Goal: Transaction & Acquisition: Purchase product/service

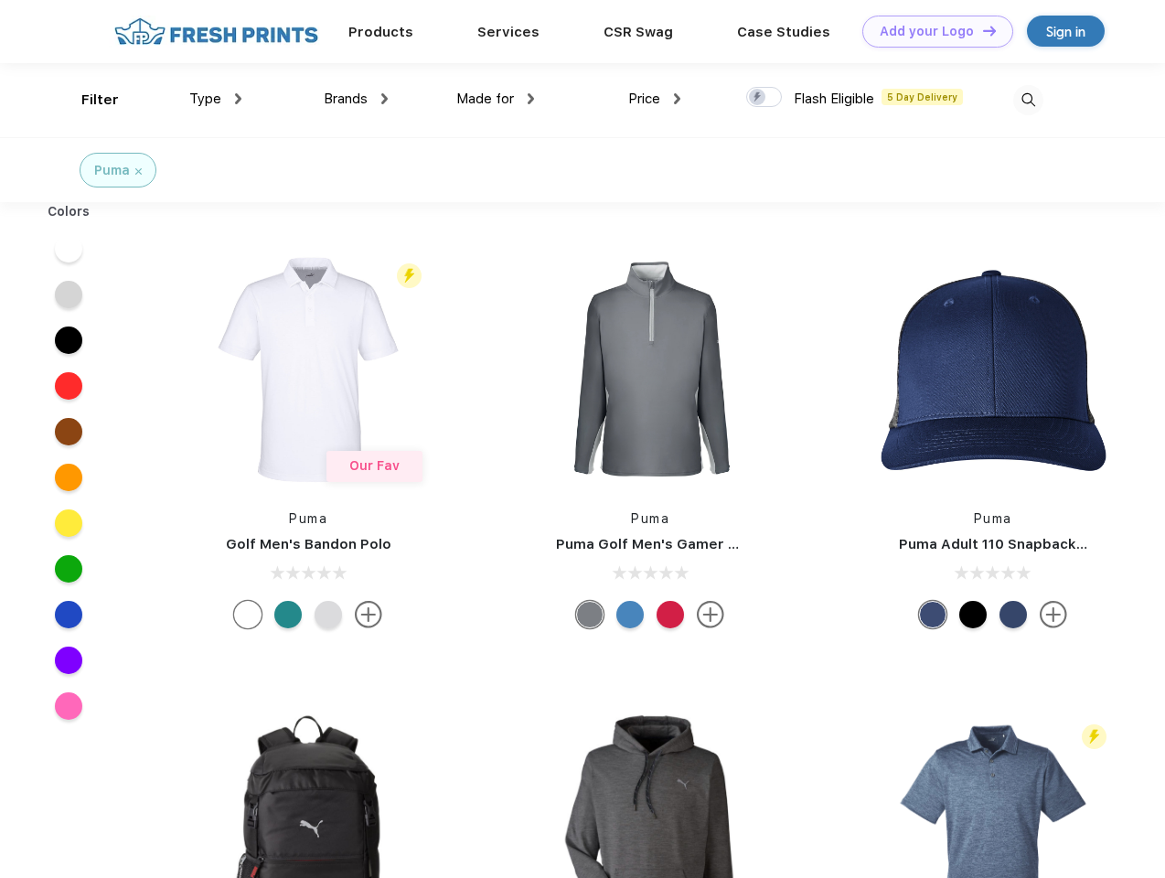
click at [931, 31] on link "Add your Logo Design Tool" at bounding box center [937, 32] width 151 height 32
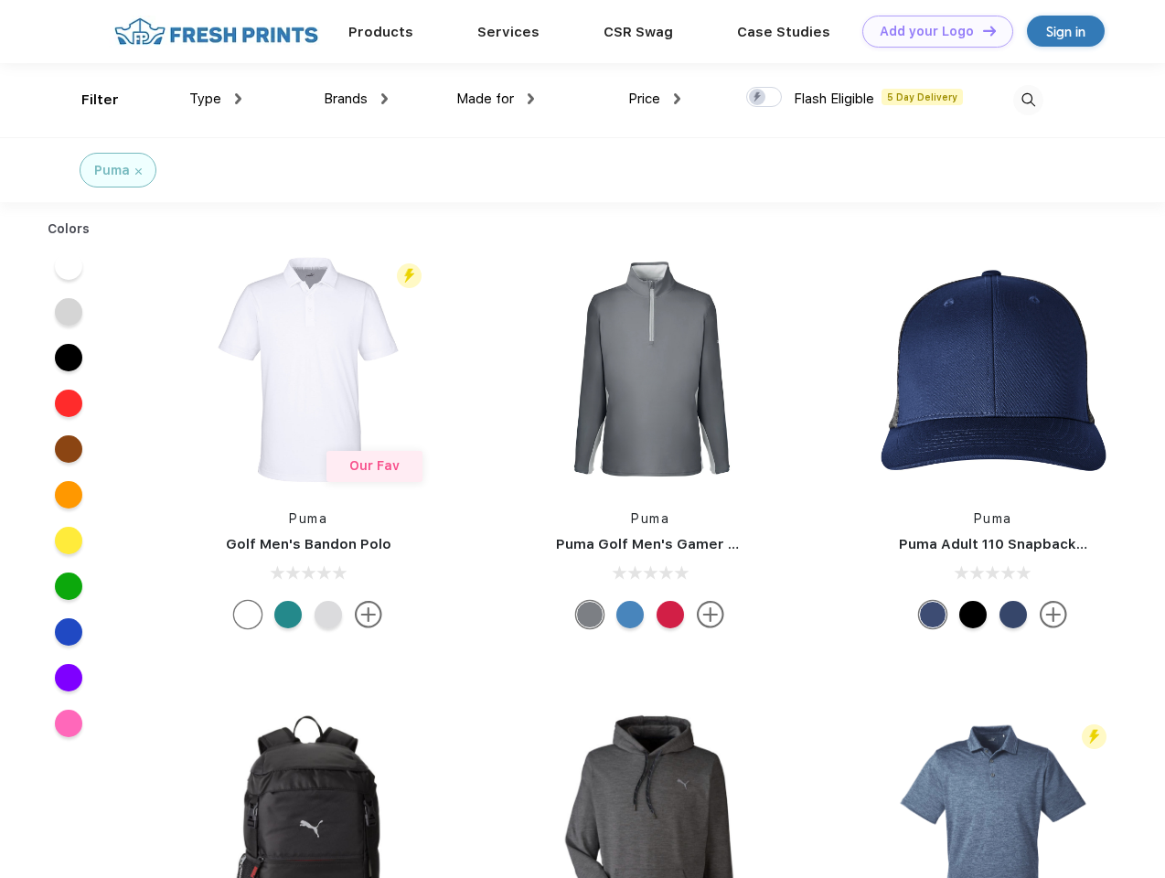
click at [0, 0] on div "Design Tool" at bounding box center [0, 0] width 0 height 0
click at [981, 30] on link "Add your Logo Design Tool" at bounding box center [937, 32] width 151 height 32
click at [88, 100] on div "Filter" at bounding box center [99, 100] width 37 height 21
click at [216, 99] on span "Type" at bounding box center [205, 99] width 32 height 16
click at [356, 99] on span "Brands" at bounding box center [346, 99] width 44 height 16
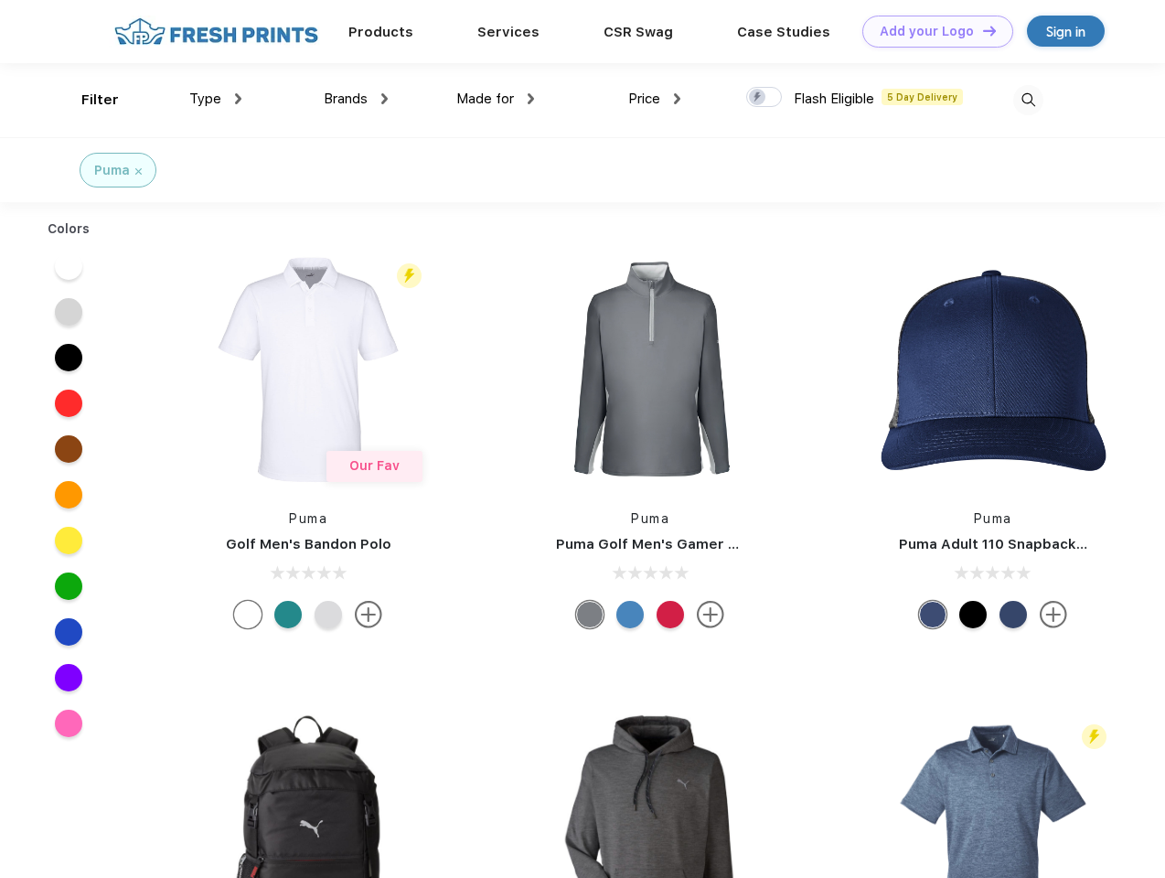
click at [496, 99] on span "Made for" at bounding box center [485, 99] width 58 height 16
click at [655, 99] on span "Price" at bounding box center [644, 99] width 32 height 16
click at [765, 98] on div at bounding box center [764, 97] width 36 height 20
click at [758, 98] on input "checkbox" at bounding box center [752, 92] width 12 height 12
click at [1028, 100] on img at bounding box center [1028, 100] width 30 height 30
